Goal: Information Seeking & Learning: Learn about a topic

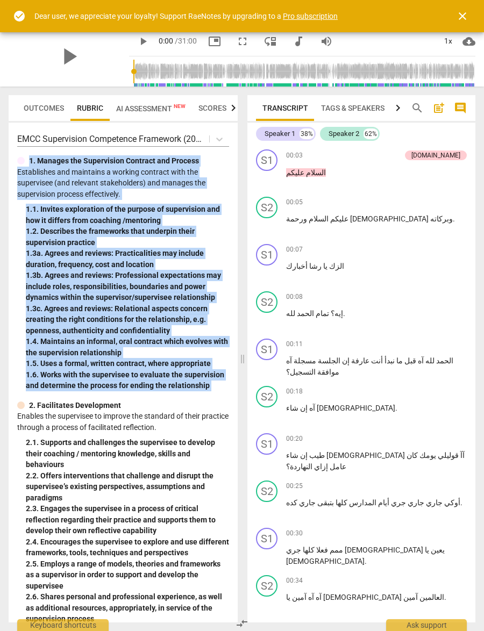
click at [58, 411] on p "2. Facilitates Development" at bounding box center [75, 405] width 92 height 11
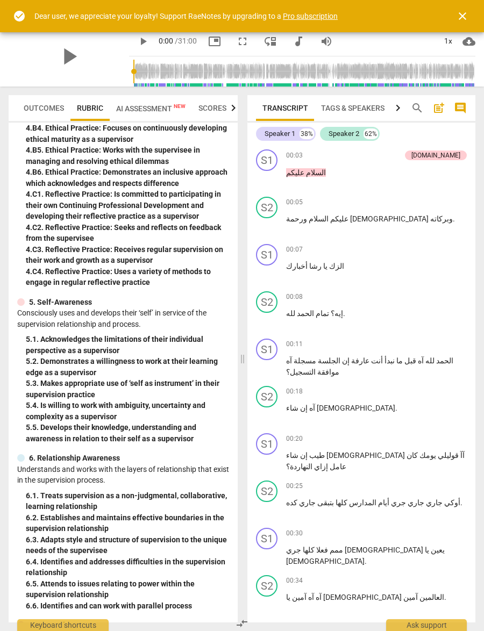
scroll to position [1013, 0]
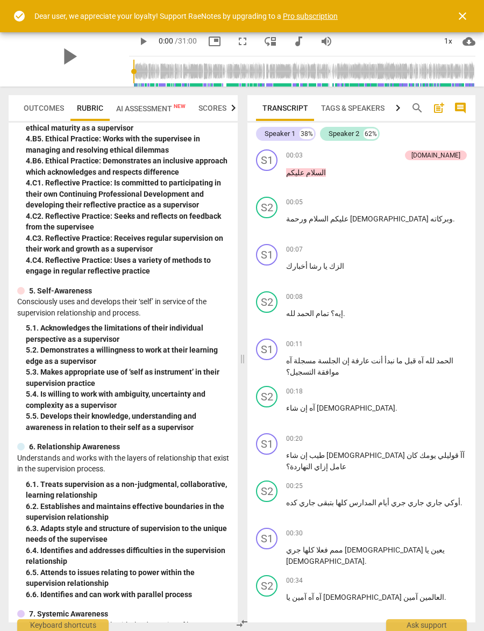
click at [48, 297] on p "5. Self-Awareness" at bounding box center [60, 290] width 63 height 11
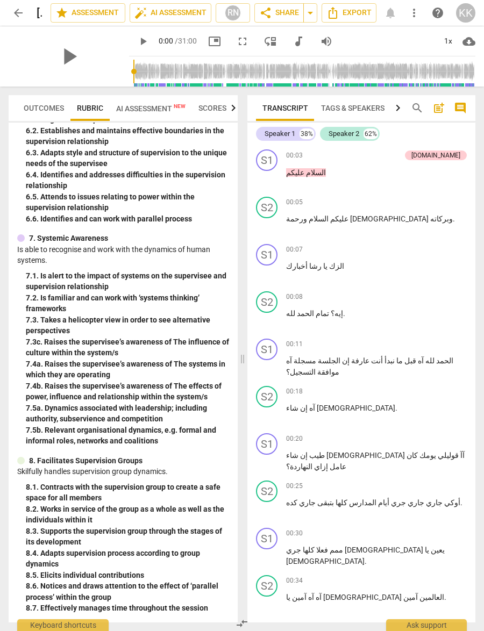
scroll to position [1388, 0]
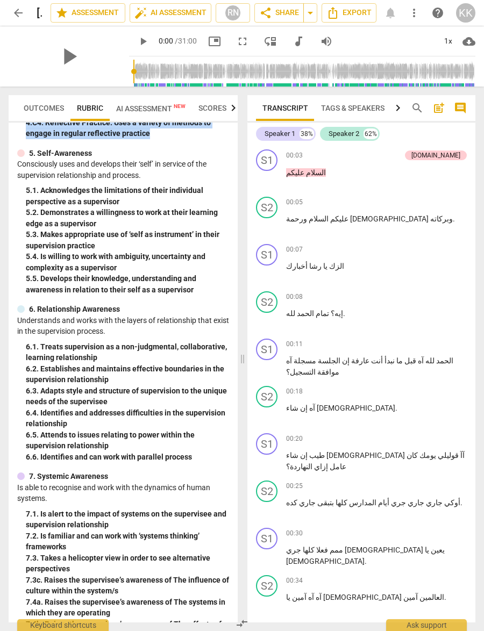
click at [440, 110] on span "comment" at bounding box center [460, 108] width 13 height 13
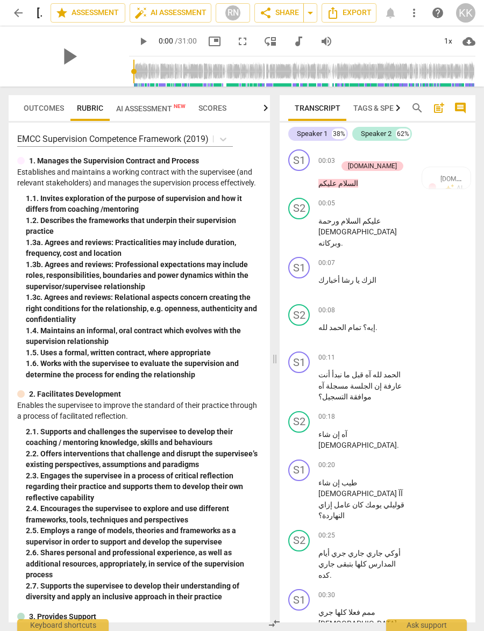
scroll to position [0, 0]
click at [440, 108] on span "comment" at bounding box center [460, 108] width 13 height 13
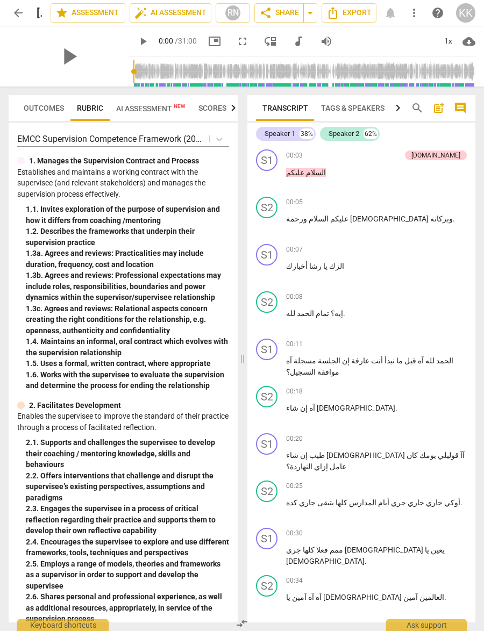
click at [223, 107] on span "Scores" at bounding box center [212, 108] width 28 height 9
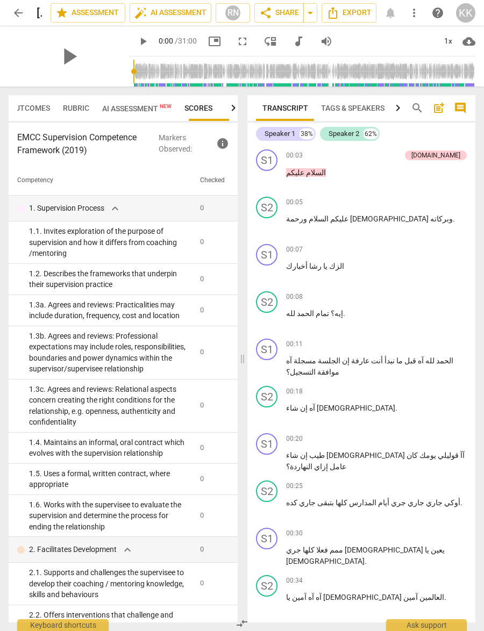
scroll to position [0, 17]
click at [121, 210] on span "expand_more" at bounding box center [115, 208] width 13 height 13
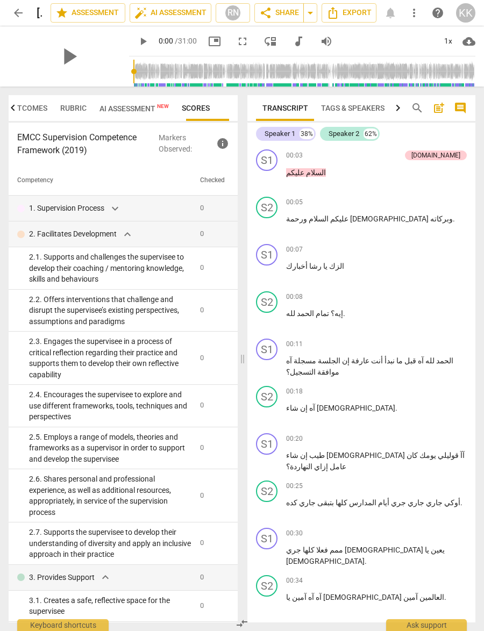
click at [170, 140] on p "Markers Observed : info" at bounding box center [194, 143] width 70 height 22
click at [216, 142] on span "info" at bounding box center [222, 143] width 13 height 13
click at [144, 172] on th "Competency" at bounding box center [102, 181] width 187 height 30
click at [149, 107] on span "AI Assessment New" at bounding box center [150, 108] width 69 height 9
